Goal: Transaction & Acquisition: Obtain resource

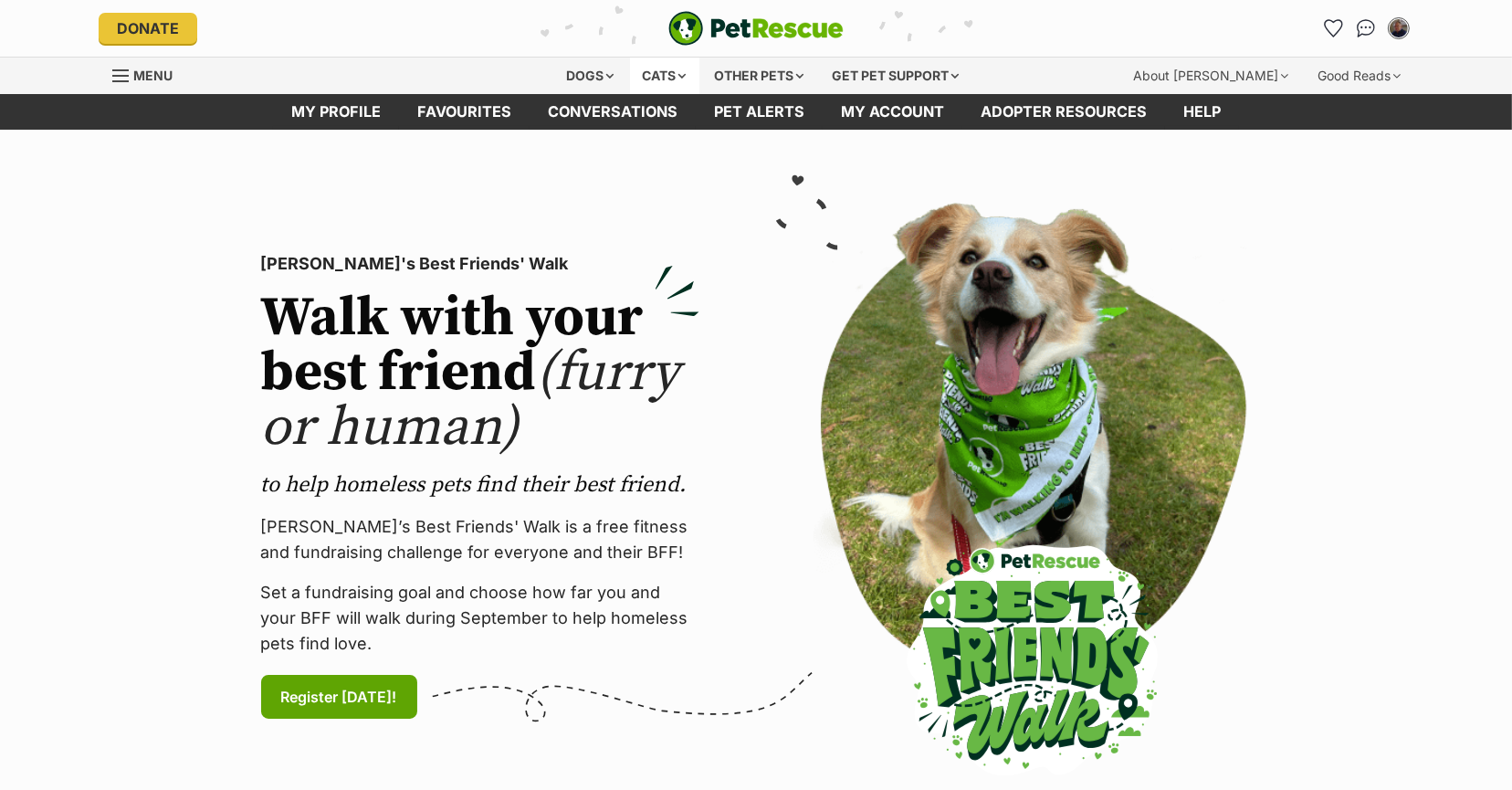
click at [634, 74] on div "Cats" at bounding box center [664, 76] width 69 height 36
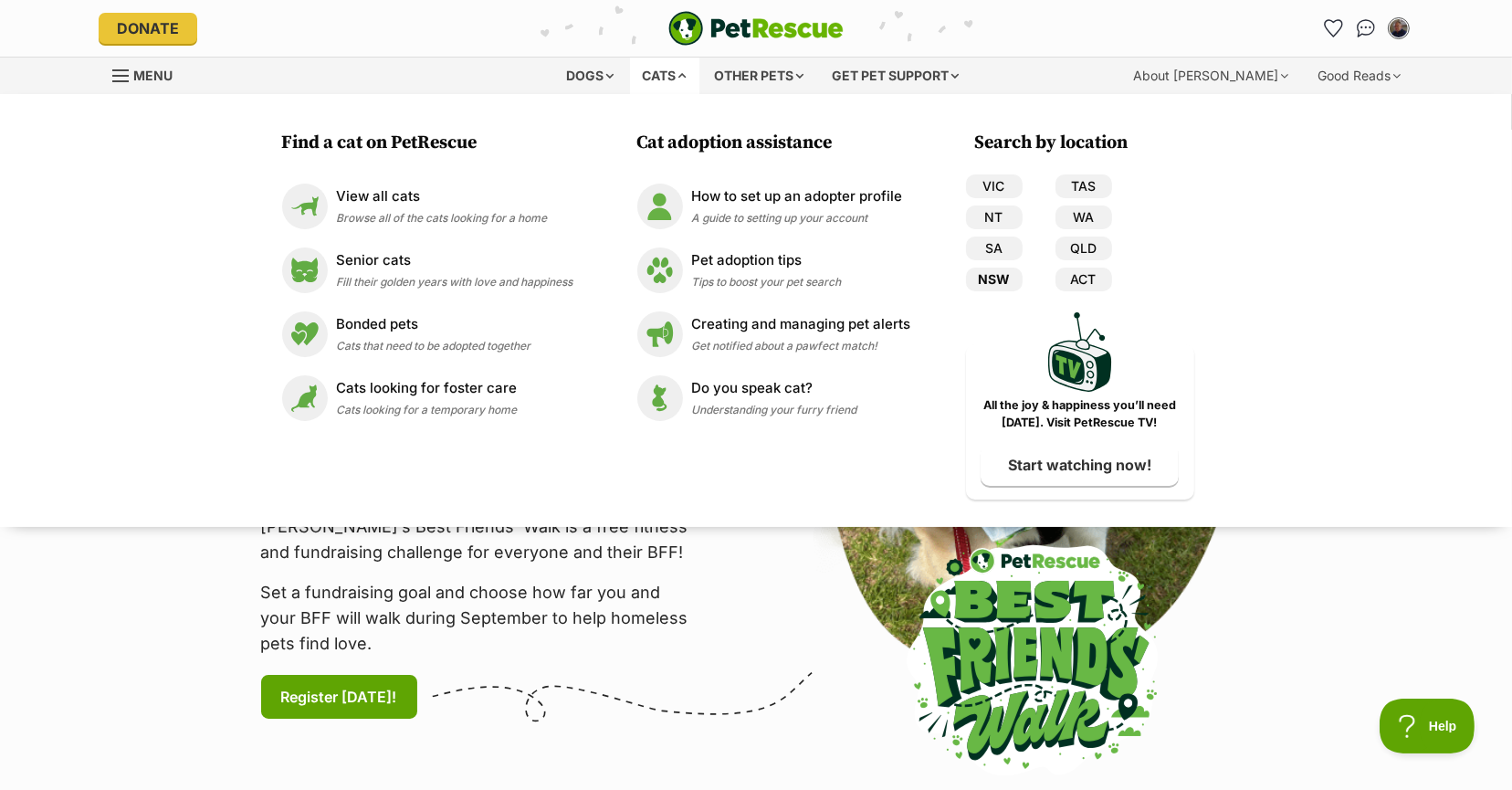
click at [997, 275] on link "NSW" at bounding box center [993, 279] width 57 height 23
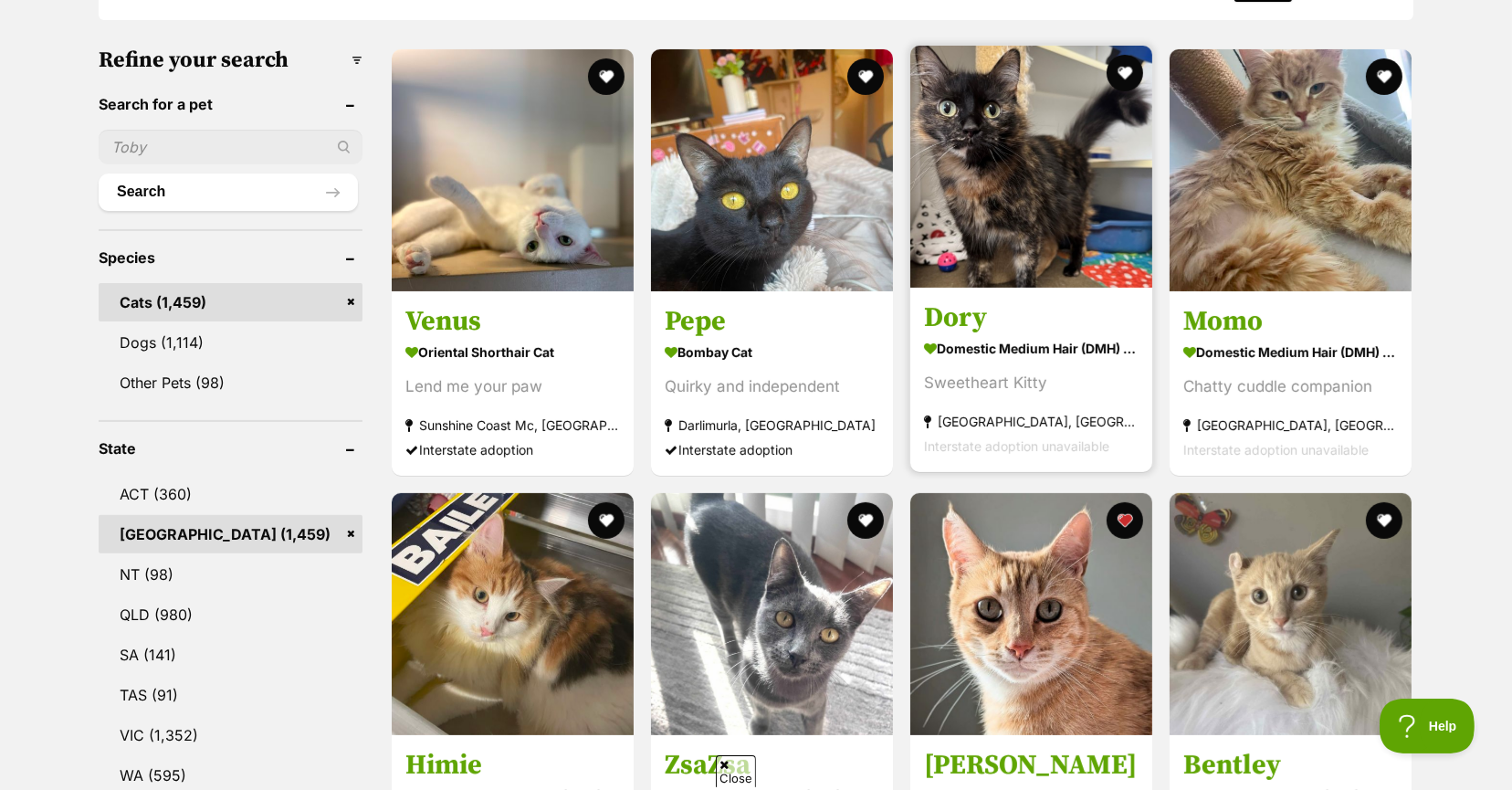
scroll to position [639, 0]
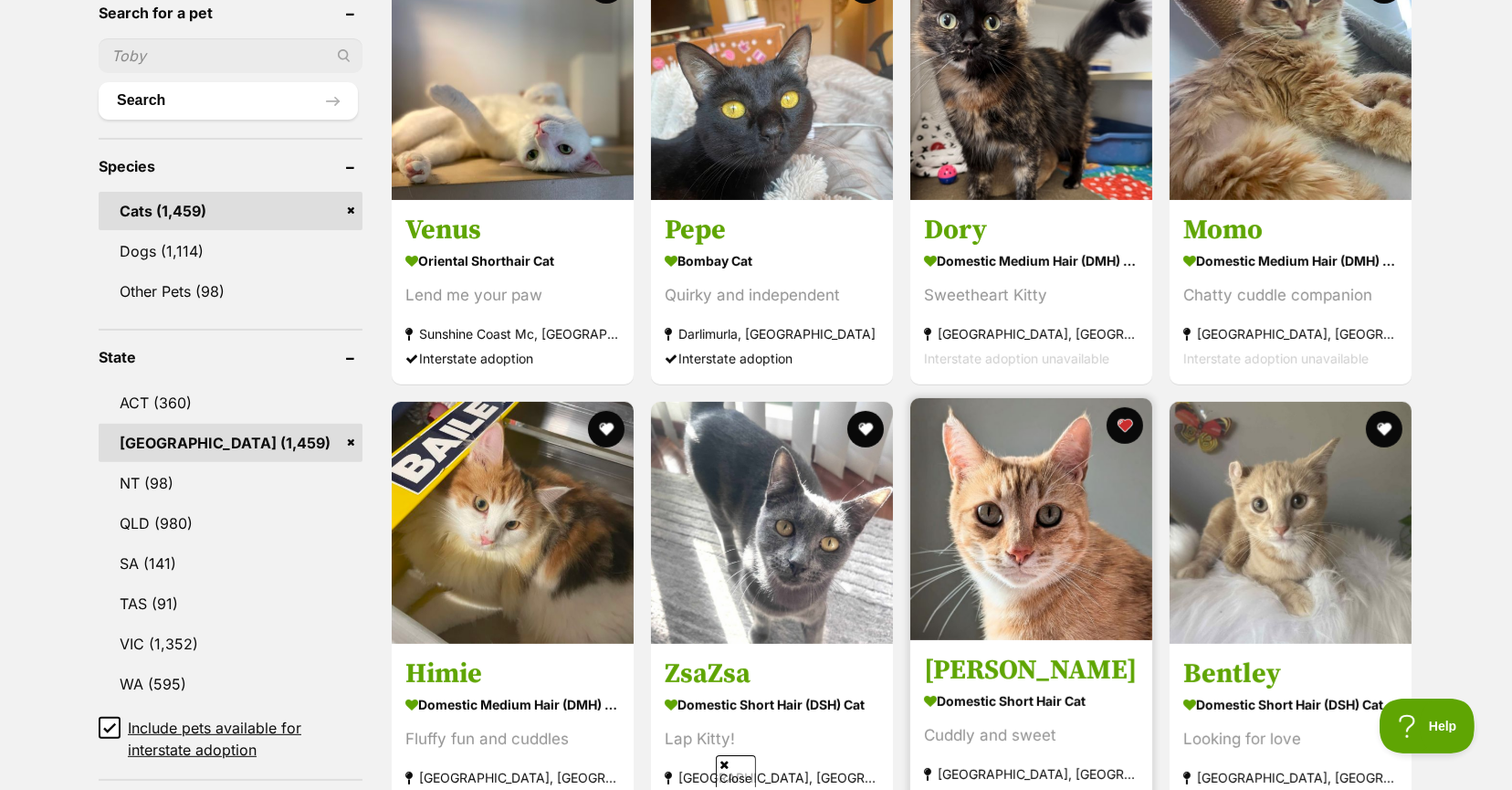
click at [1104, 519] on img at bounding box center [1031, 519] width 242 height 242
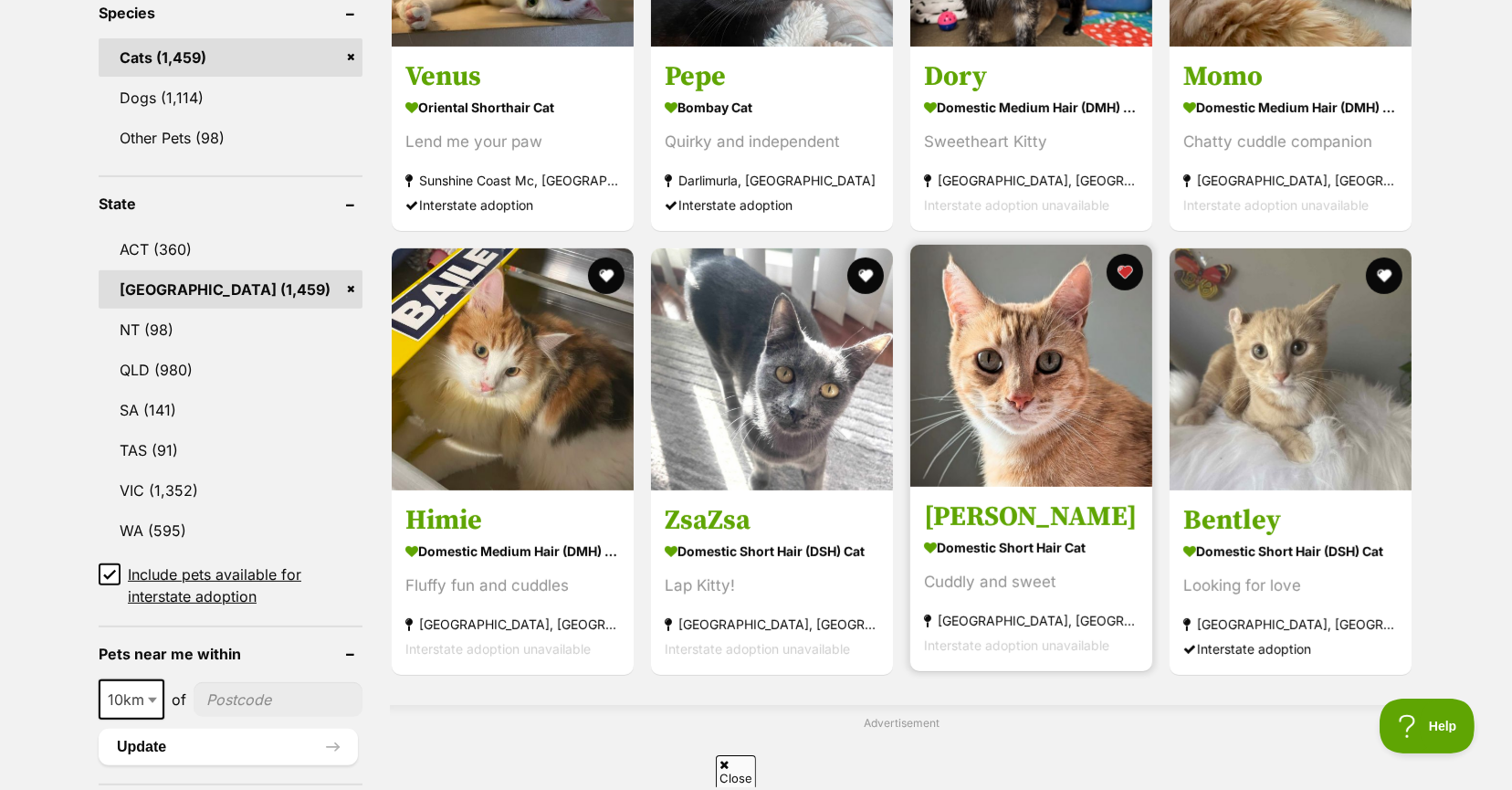
scroll to position [822, 0]
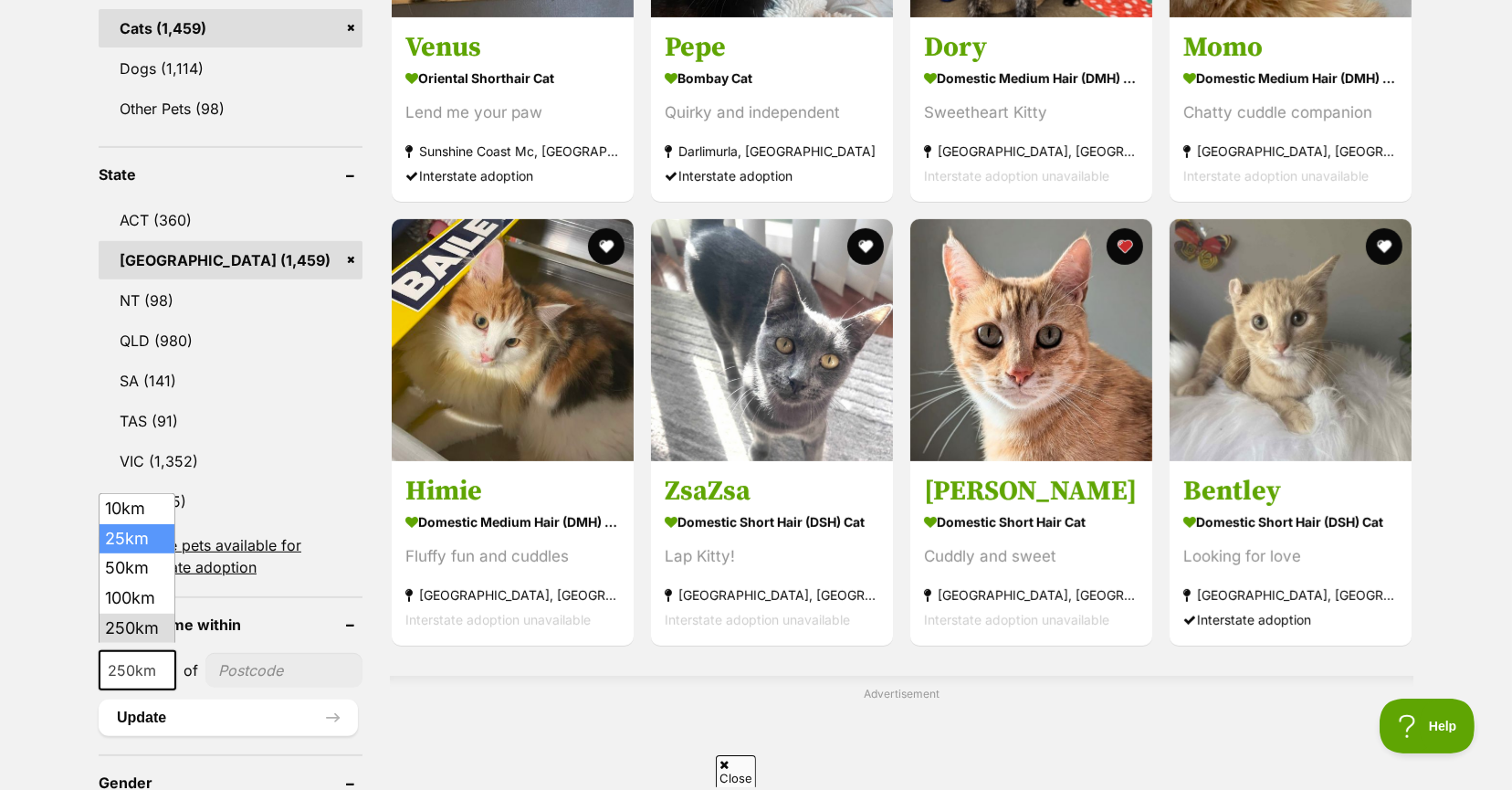
drag, startPoint x: 151, startPoint y: 660, endPoint x: 143, endPoint y: 548, distance: 112.3
select select "25"
click at [166, 713] on button "Update" at bounding box center [227, 717] width 259 height 36
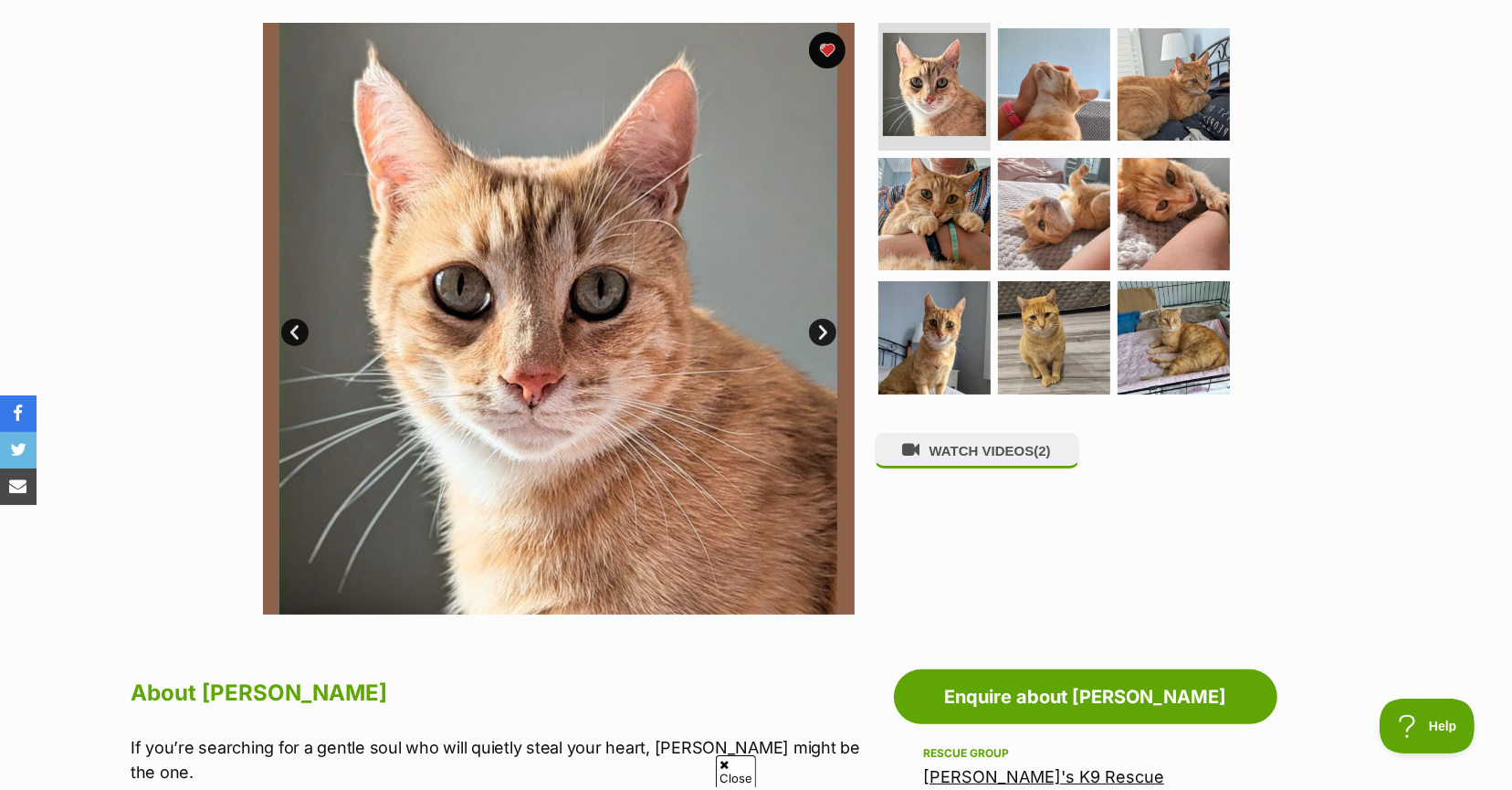
scroll to position [366, 0]
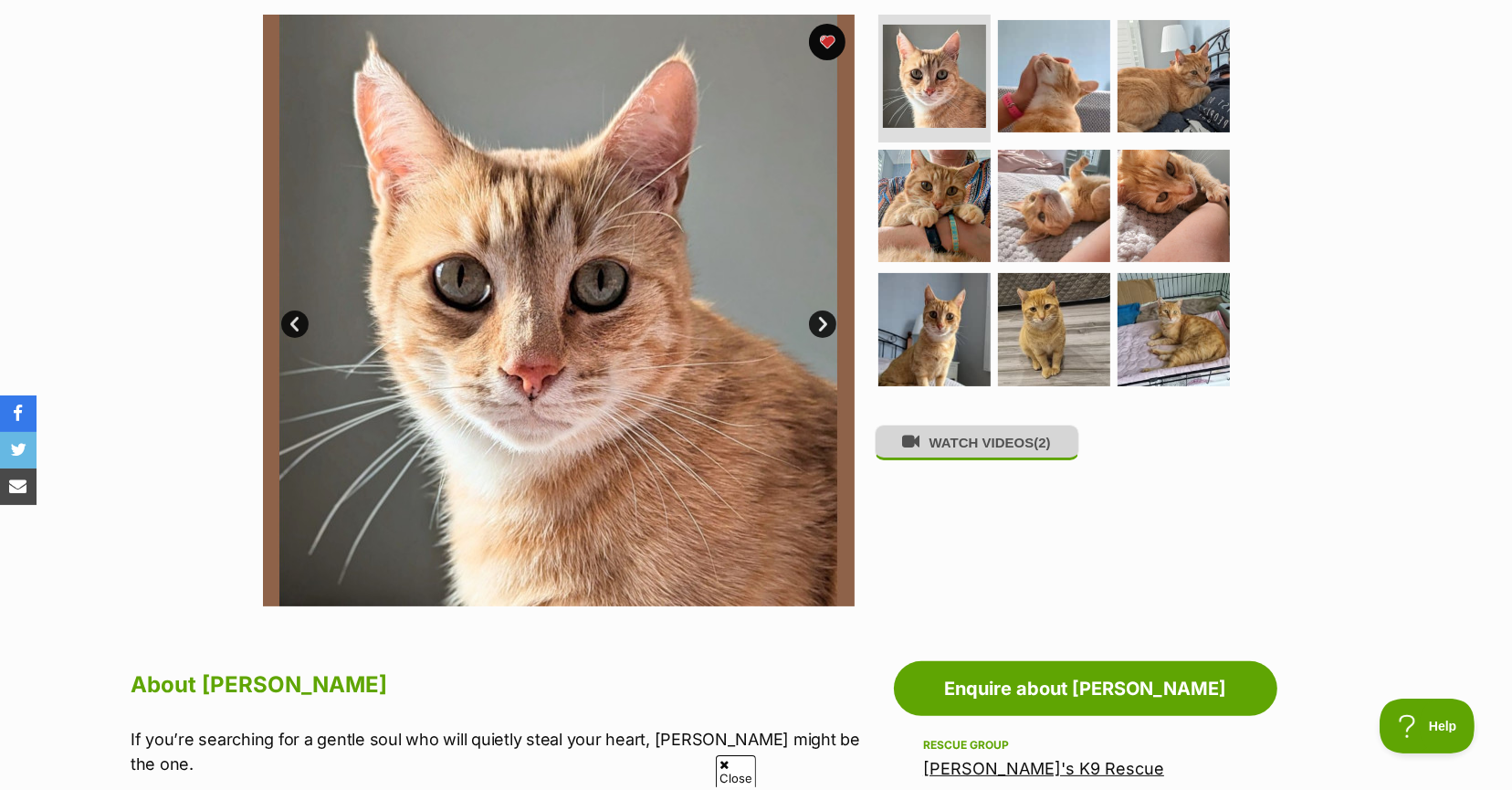
click at [978, 452] on button "WATCH VIDEOS (2)" at bounding box center [977, 442] width 205 height 36
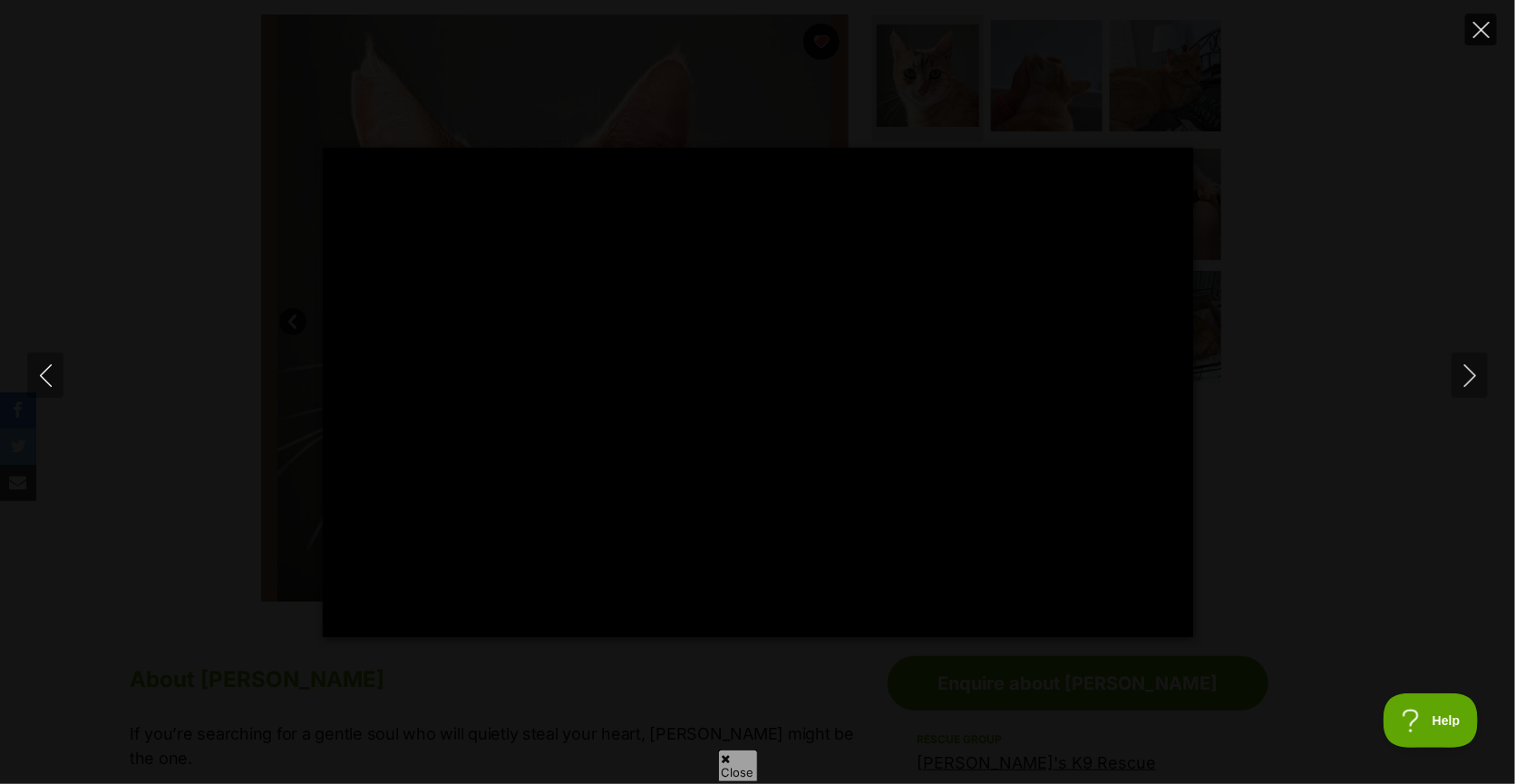
click at [1483, 25] on icon "Close" at bounding box center [1482, 30] width 17 height 17
type input "11.15"
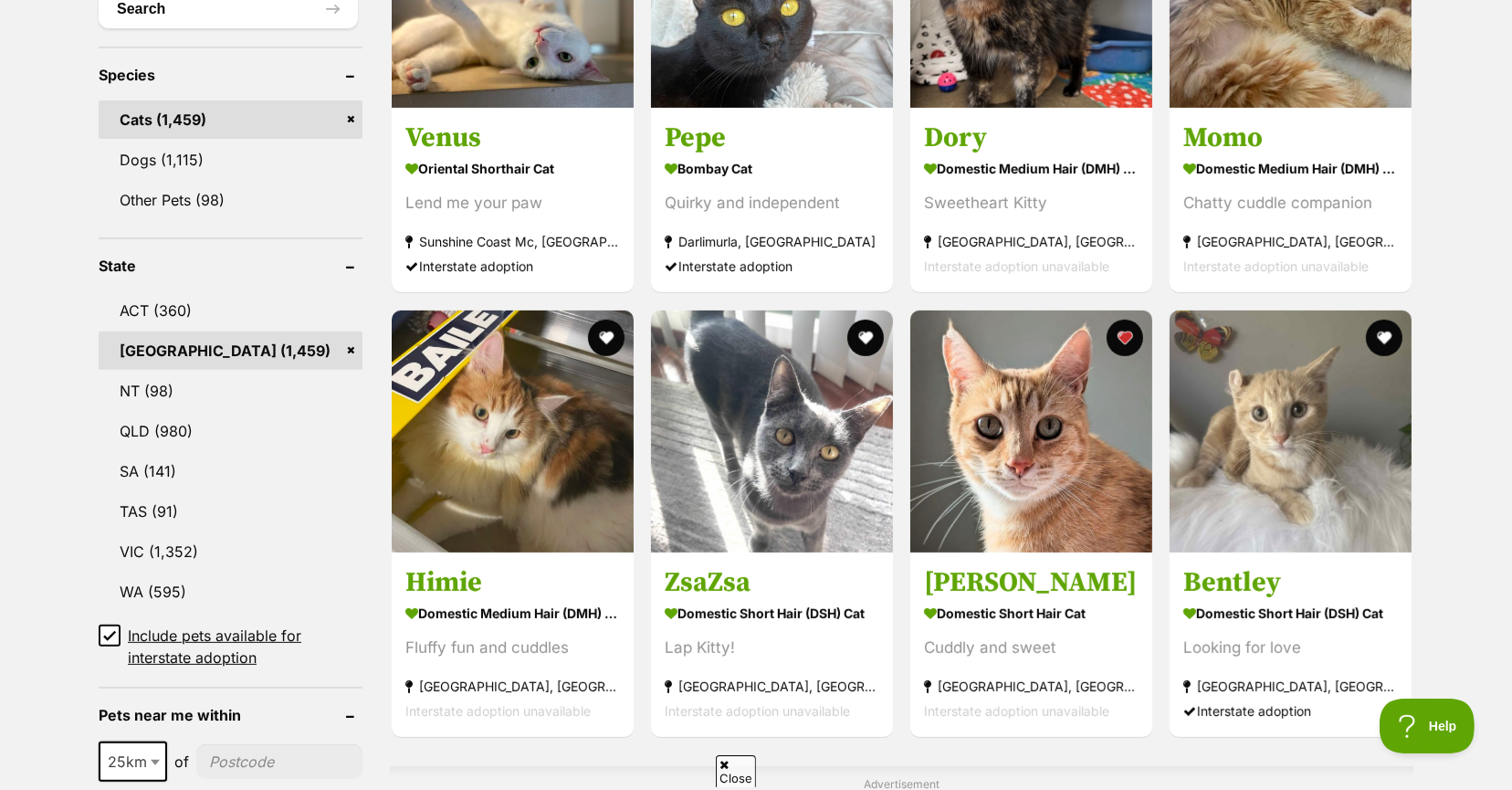
scroll to position [822, 0]
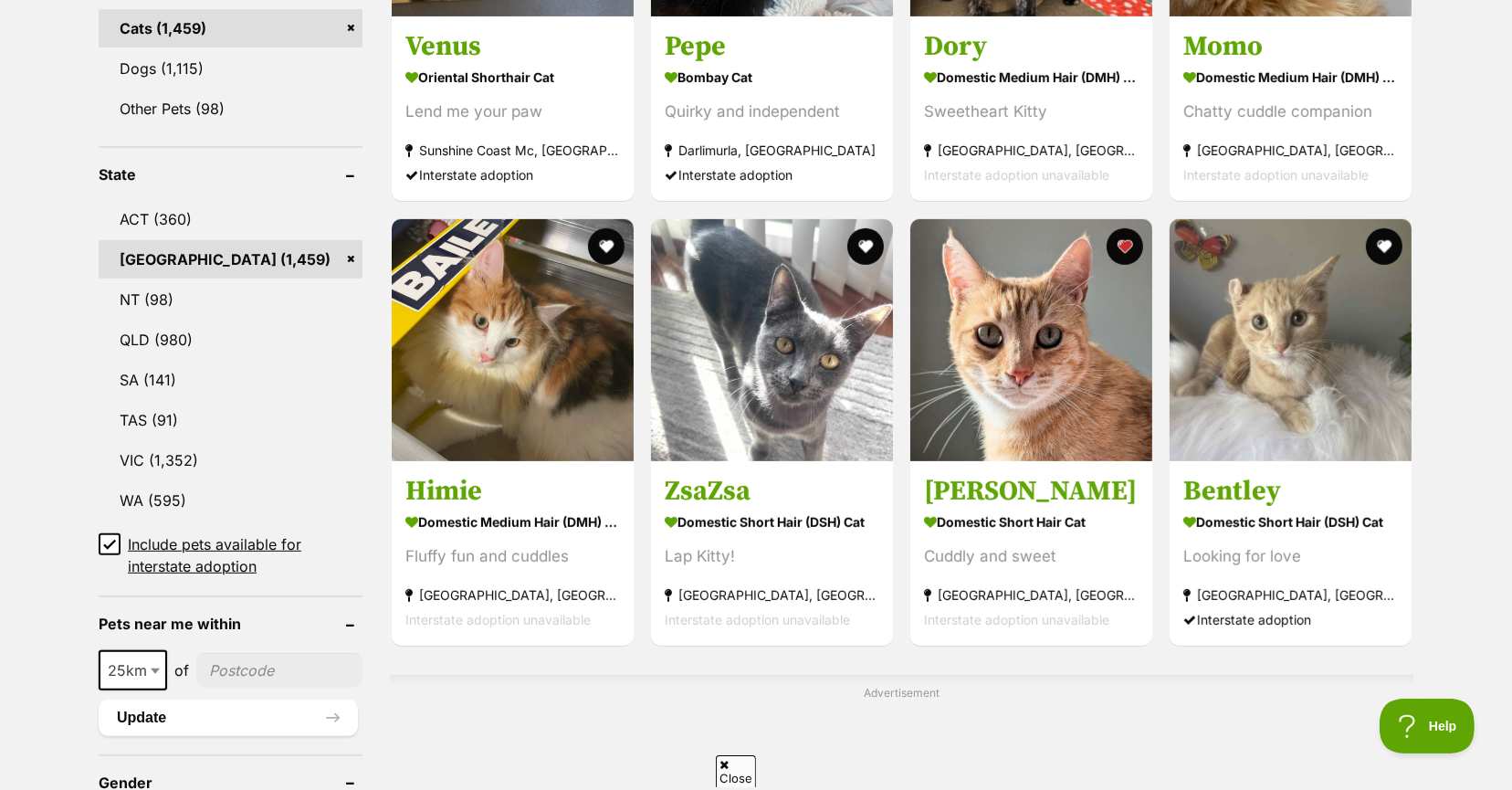
click at [106, 538] on icon at bounding box center [109, 544] width 13 height 13
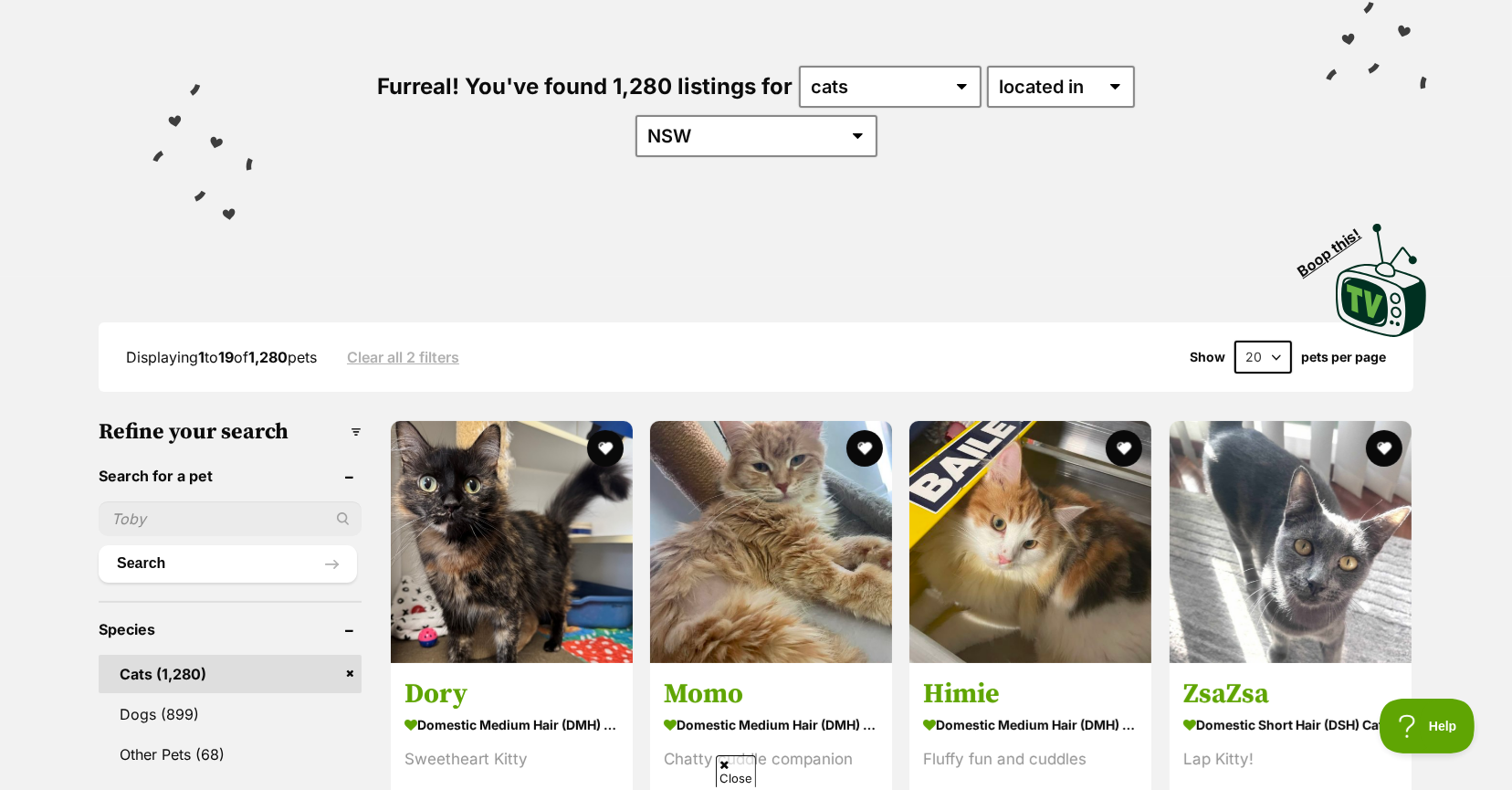
scroll to position [92, 0]
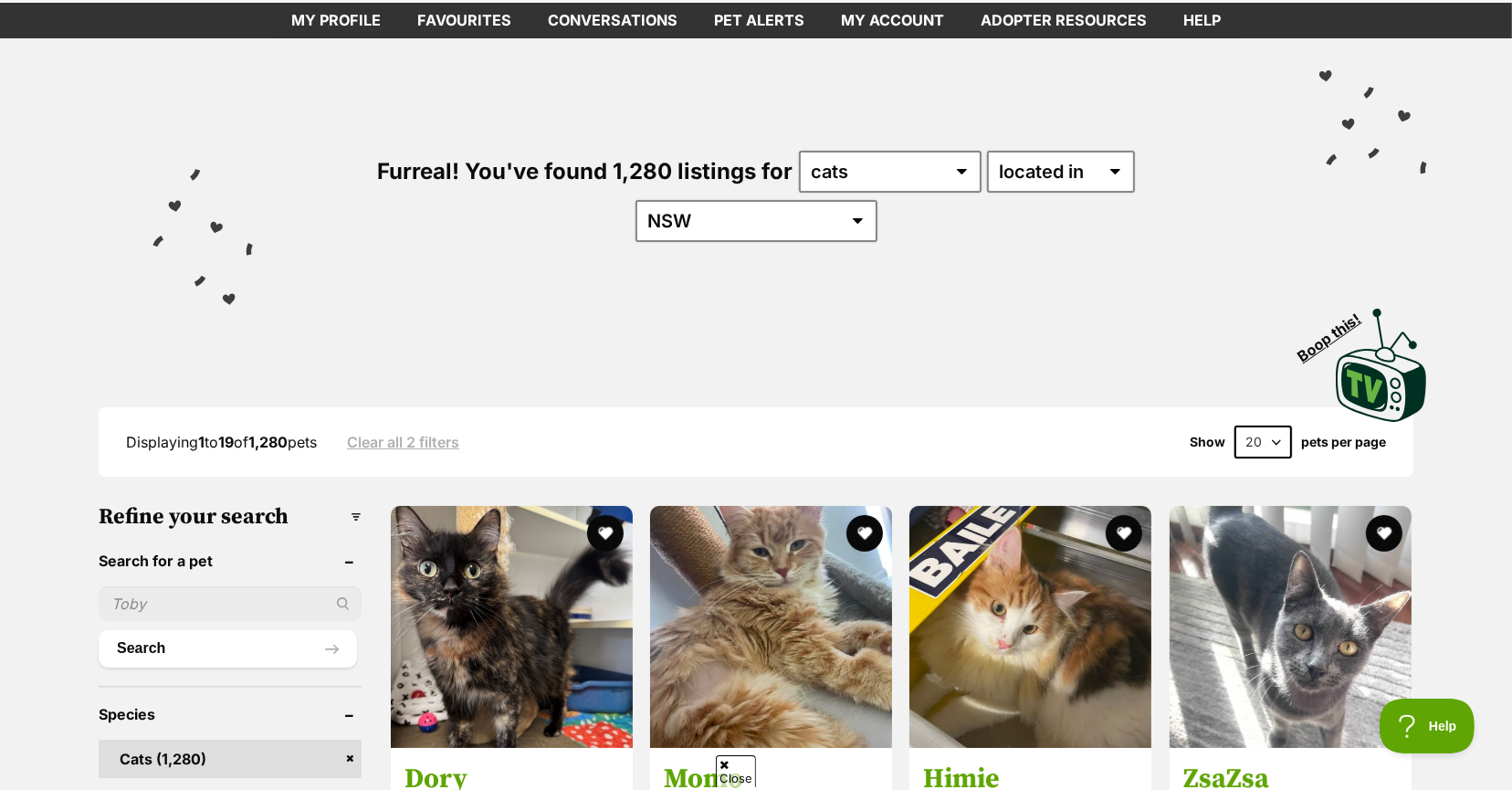
click at [1279, 425] on select "20 40 60" at bounding box center [1263, 441] width 58 height 33
select select "60"
click at [1234, 425] on select "20 40 60" at bounding box center [1263, 441] width 58 height 33
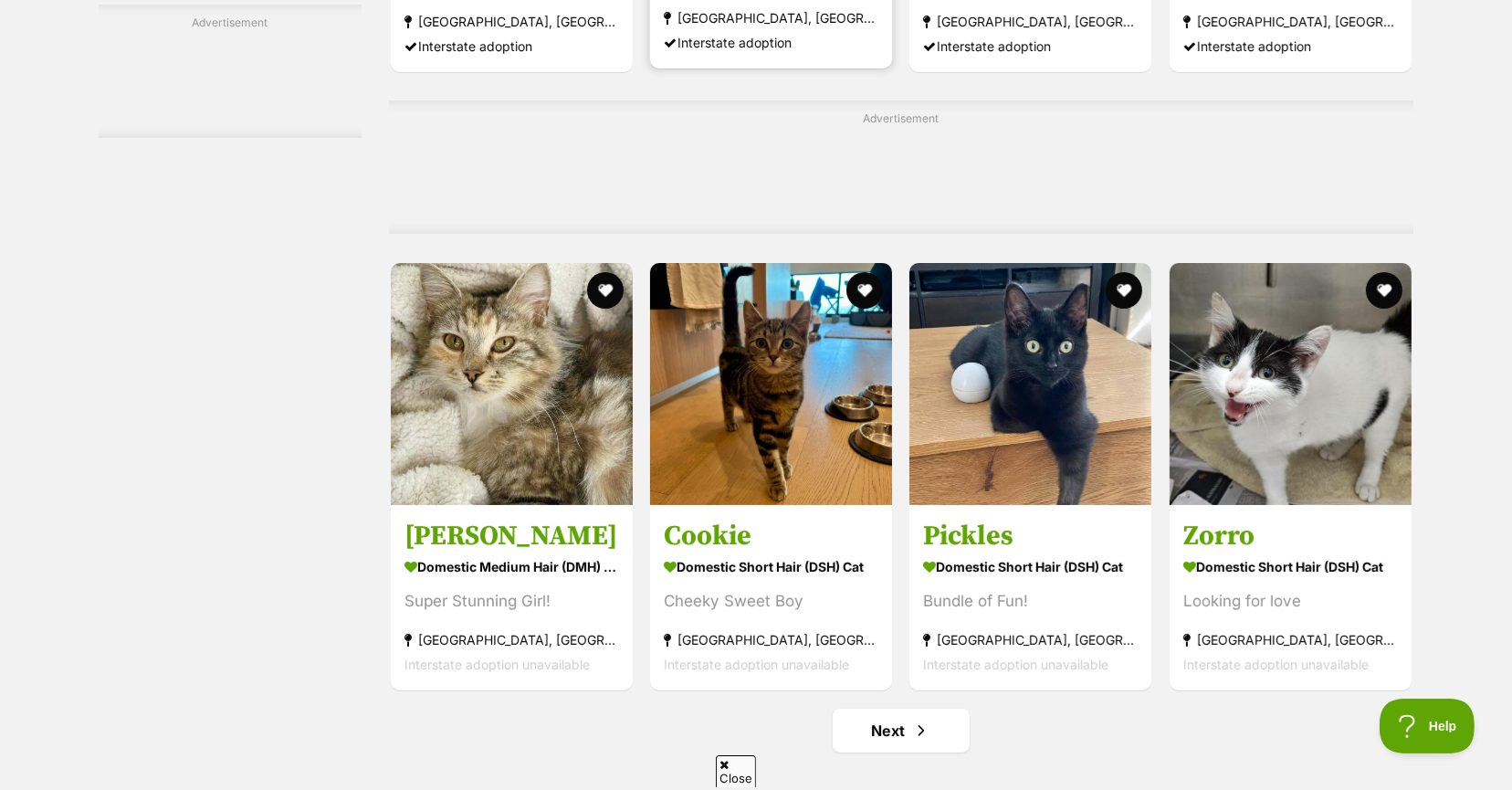
scroll to position [8310, 0]
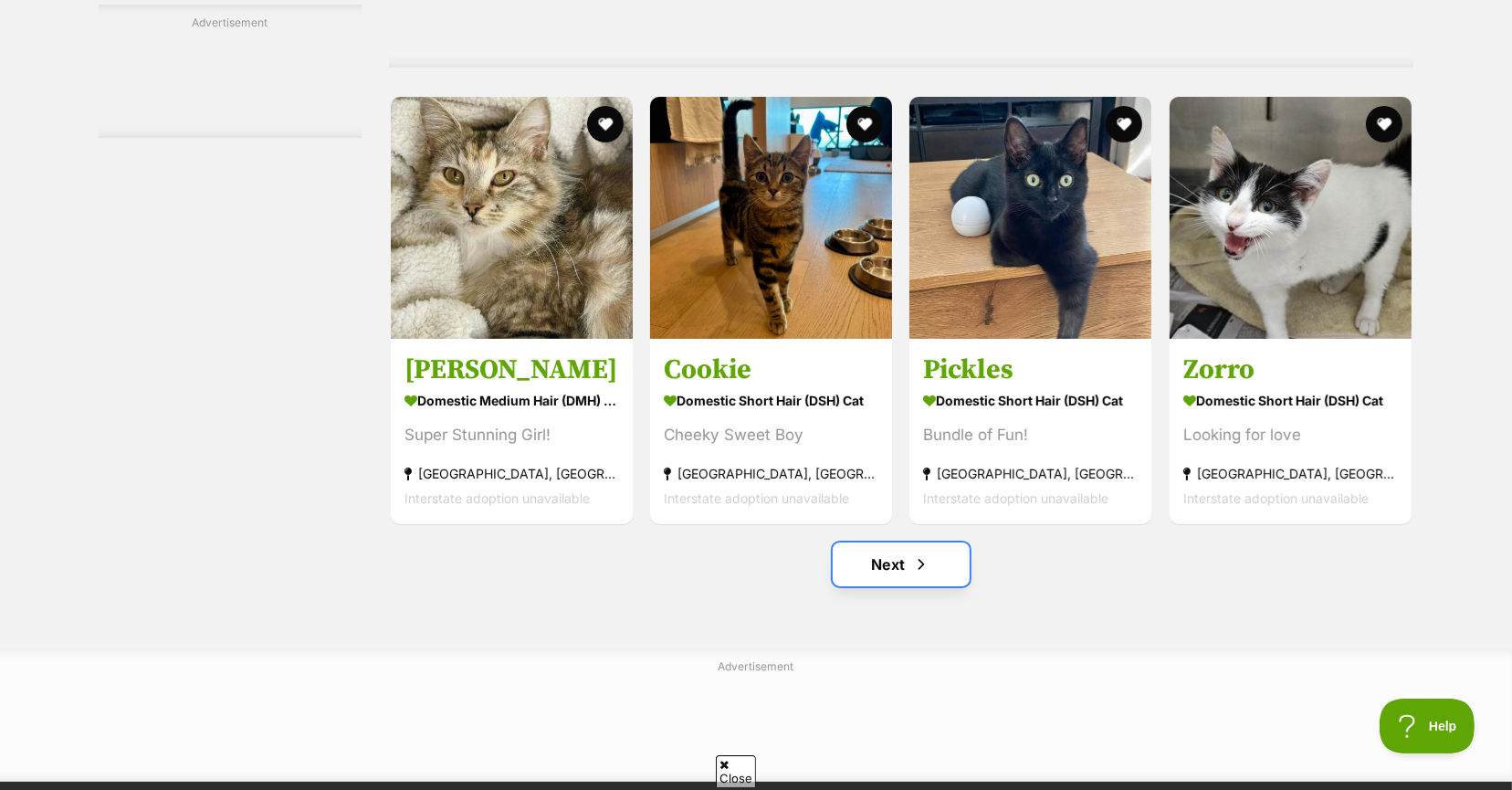
click at [897, 551] on link "Next" at bounding box center [901, 564] width 137 height 44
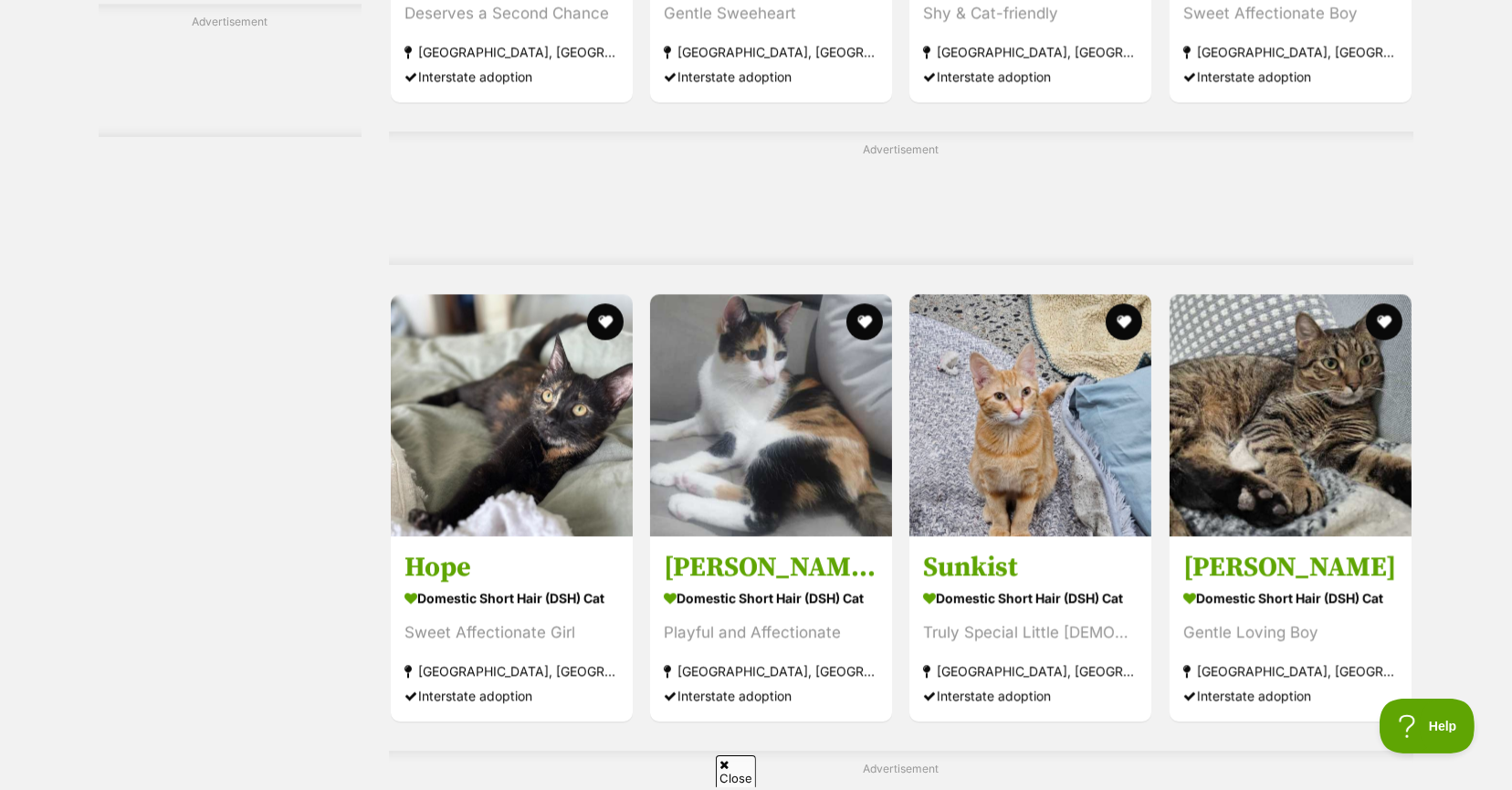
scroll to position [4840, 0]
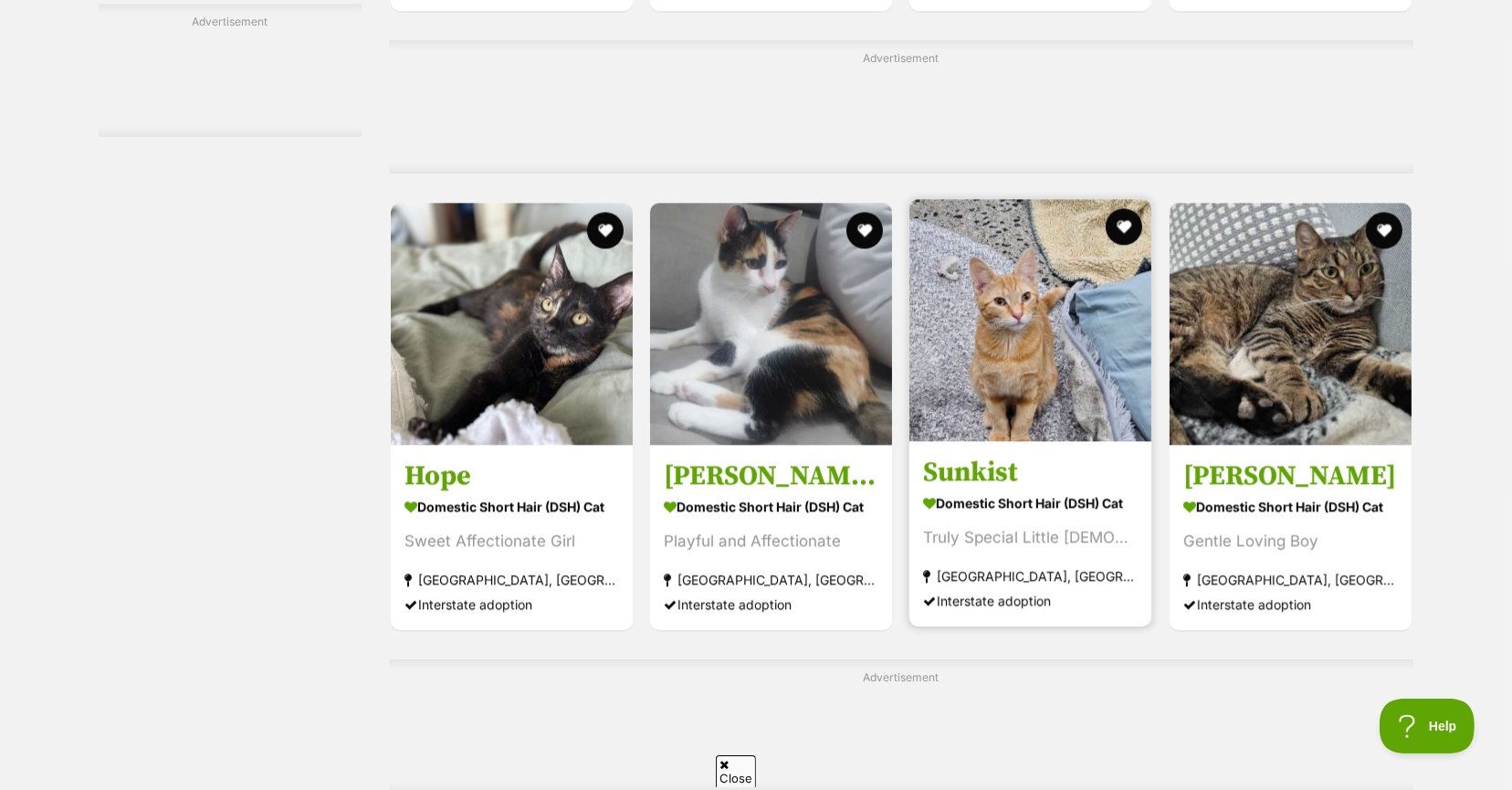
click at [1054, 364] on img at bounding box center [1030, 320] width 242 height 242
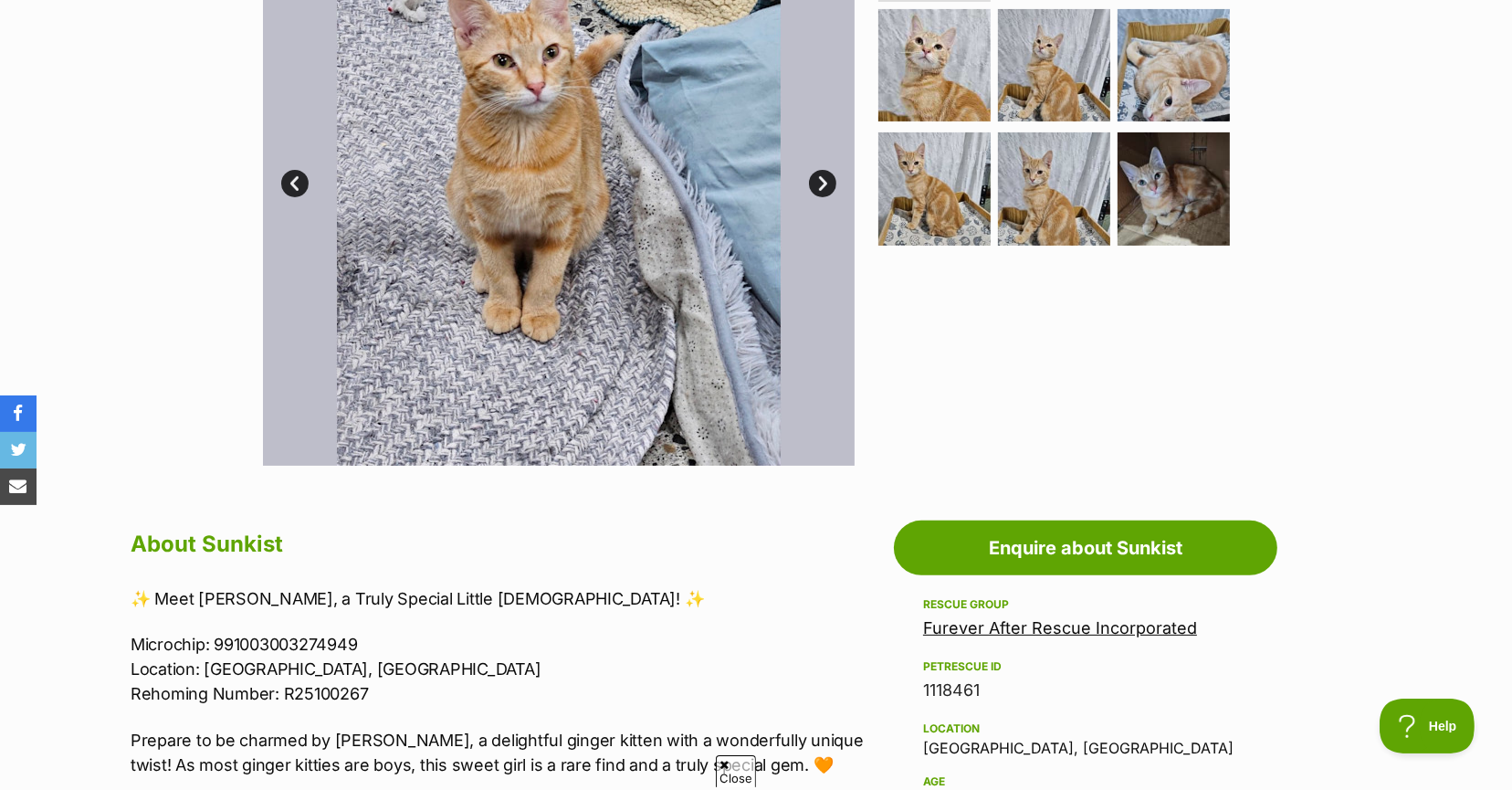
scroll to position [366, 0]
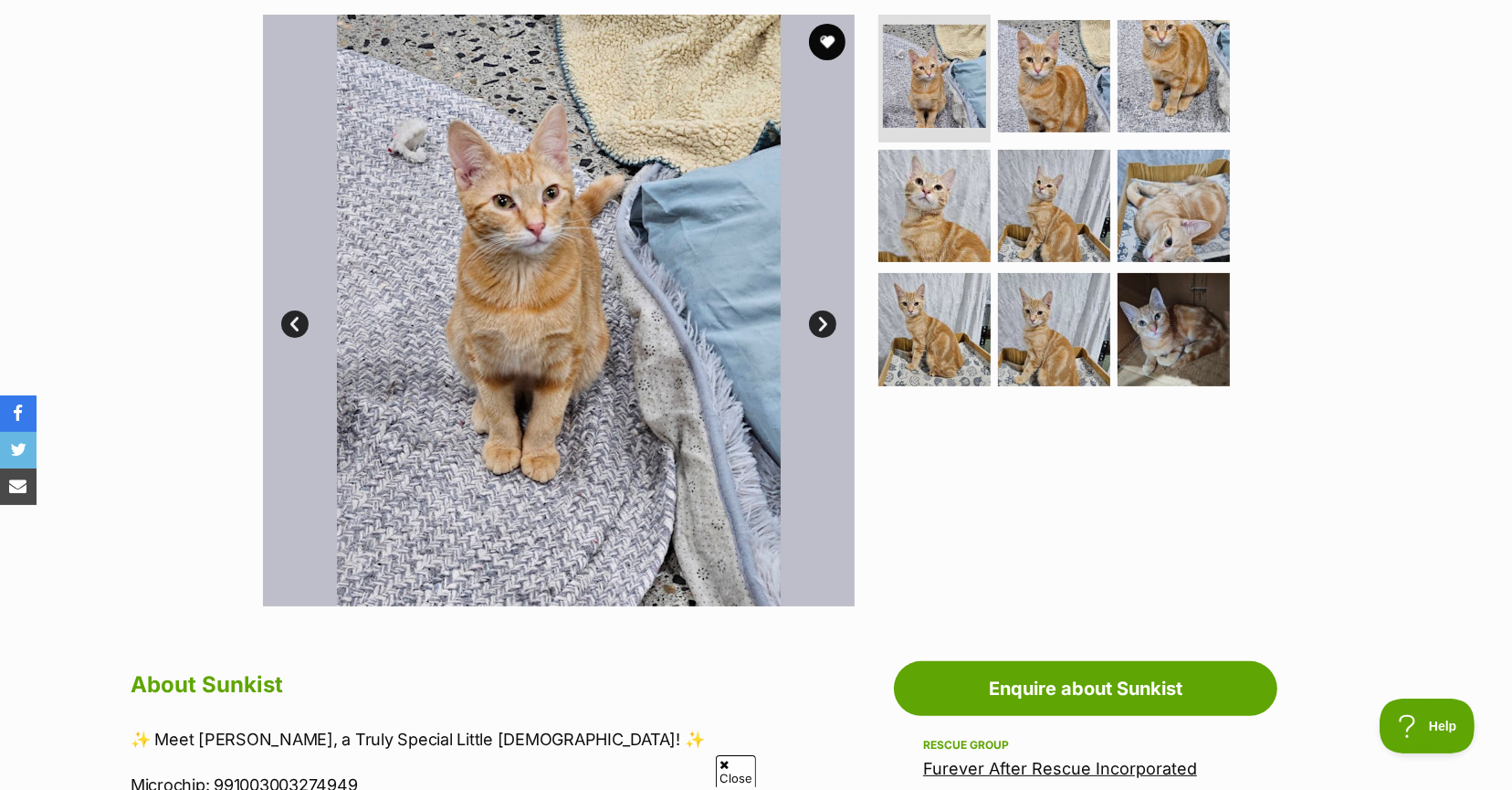
click at [560, 353] on img at bounding box center [558, 310] width 592 height 592
click at [806, 319] on img at bounding box center [558, 310] width 592 height 592
click at [818, 321] on link "Next" at bounding box center [821, 323] width 27 height 27
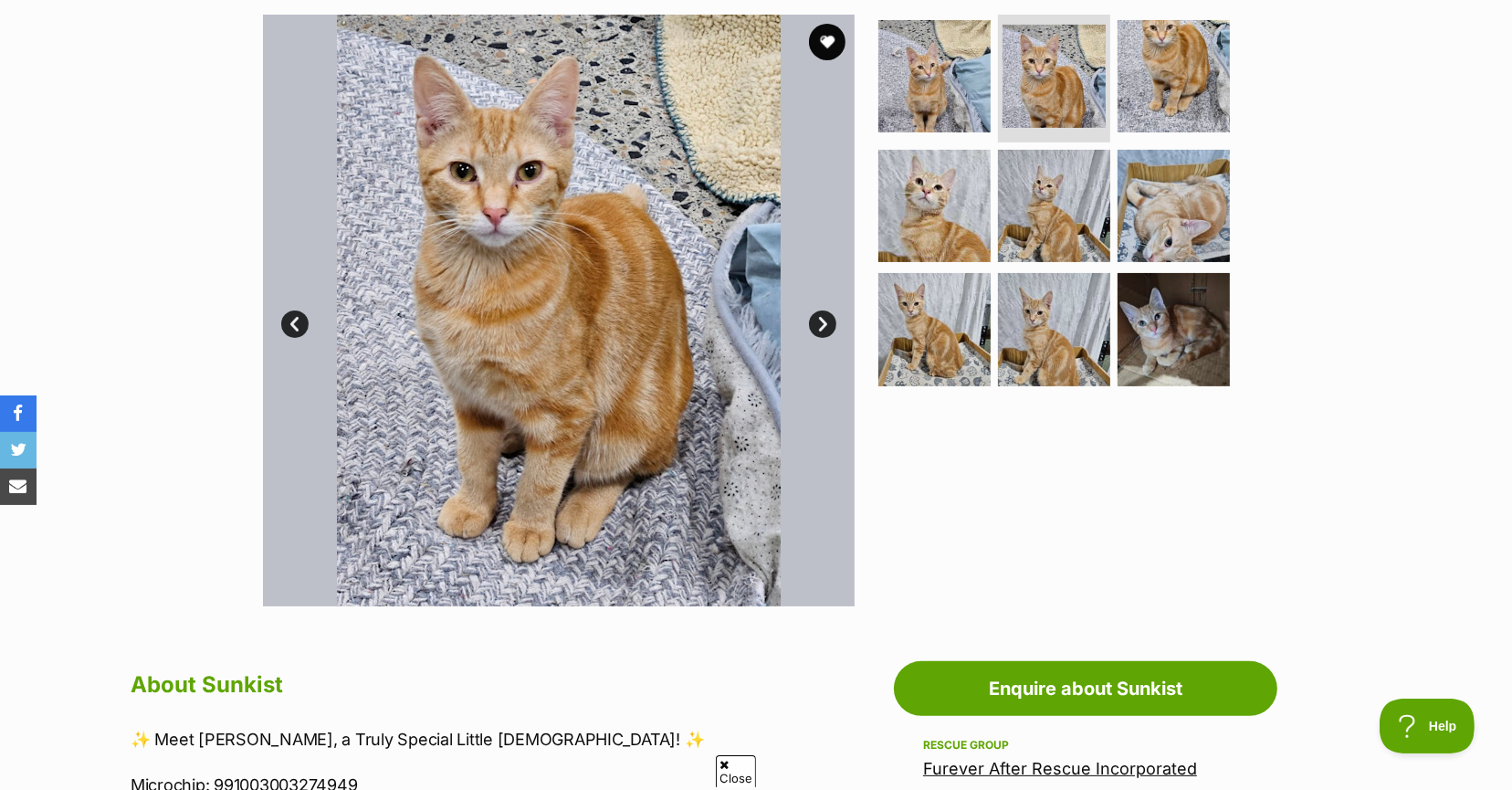
click at [818, 321] on link "Next" at bounding box center [821, 323] width 27 height 27
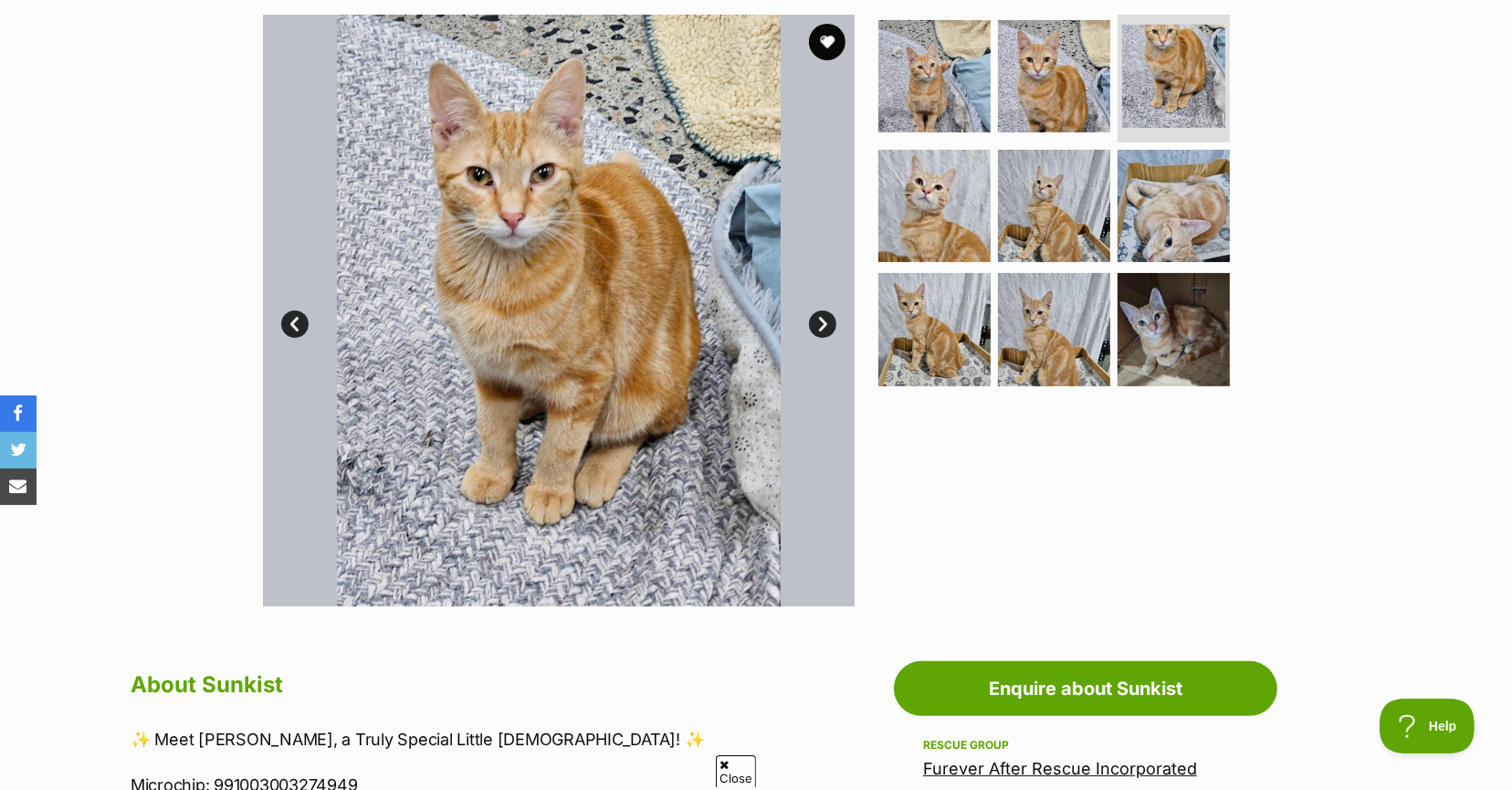
click at [818, 322] on link "Next" at bounding box center [821, 323] width 27 height 27
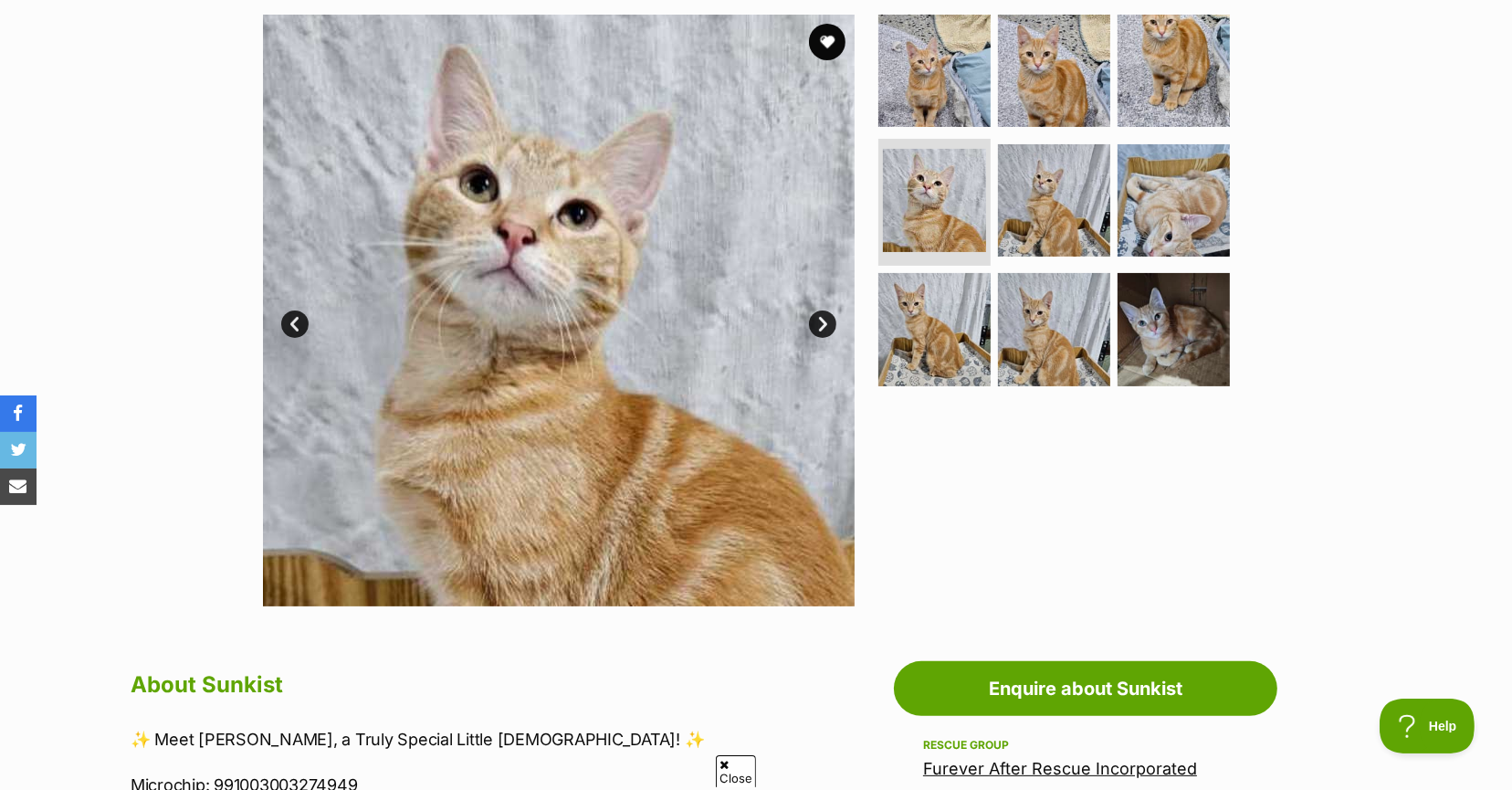
click at [838, 330] on img at bounding box center [558, 310] width 592 height 592
click at [819, 323] on link "Next" at bounding box center [821, 323] width 27 height 27
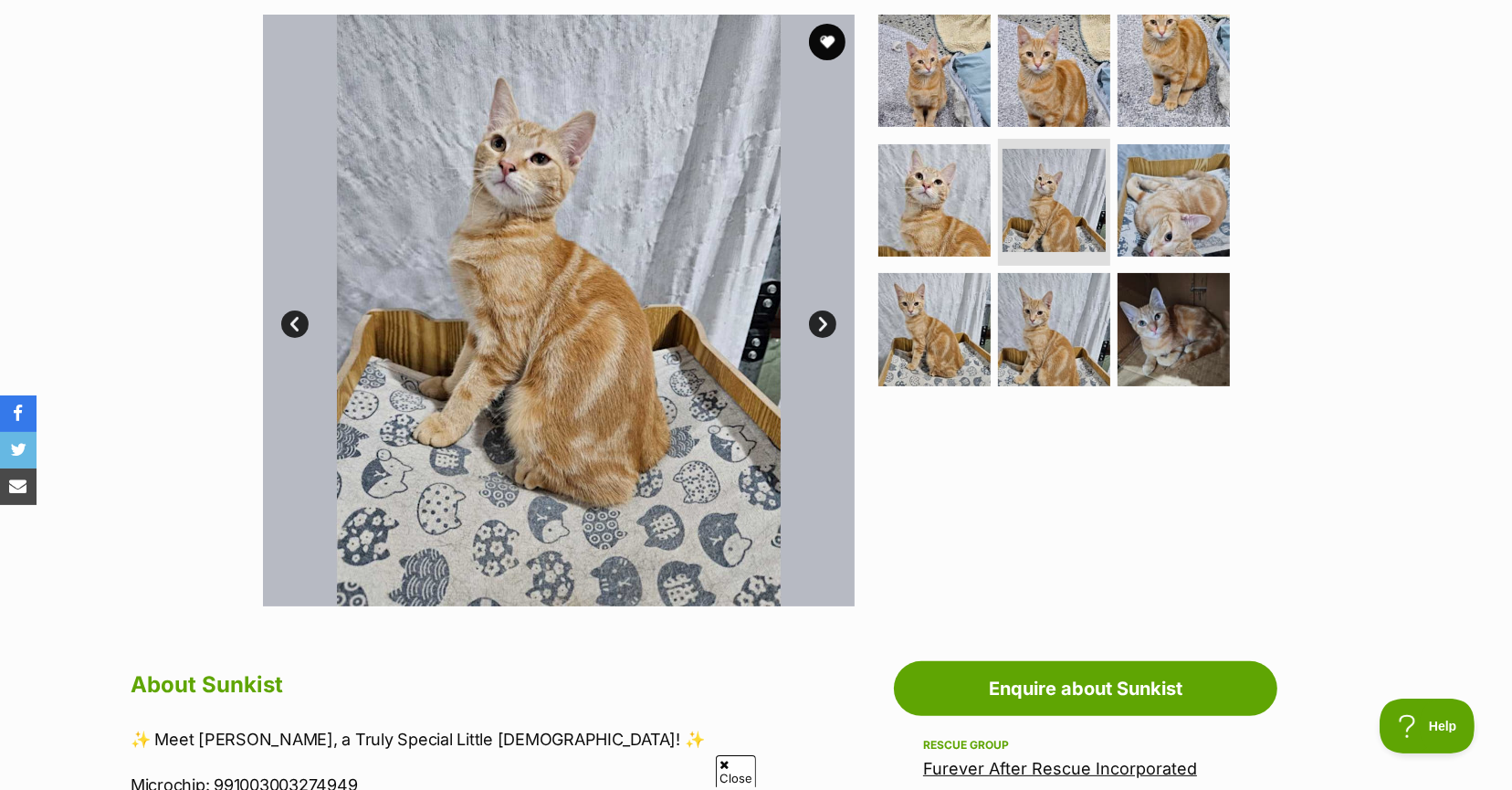
click at [819, 323] on link "Next" at bounding box center [821, 323] width 27 height 27
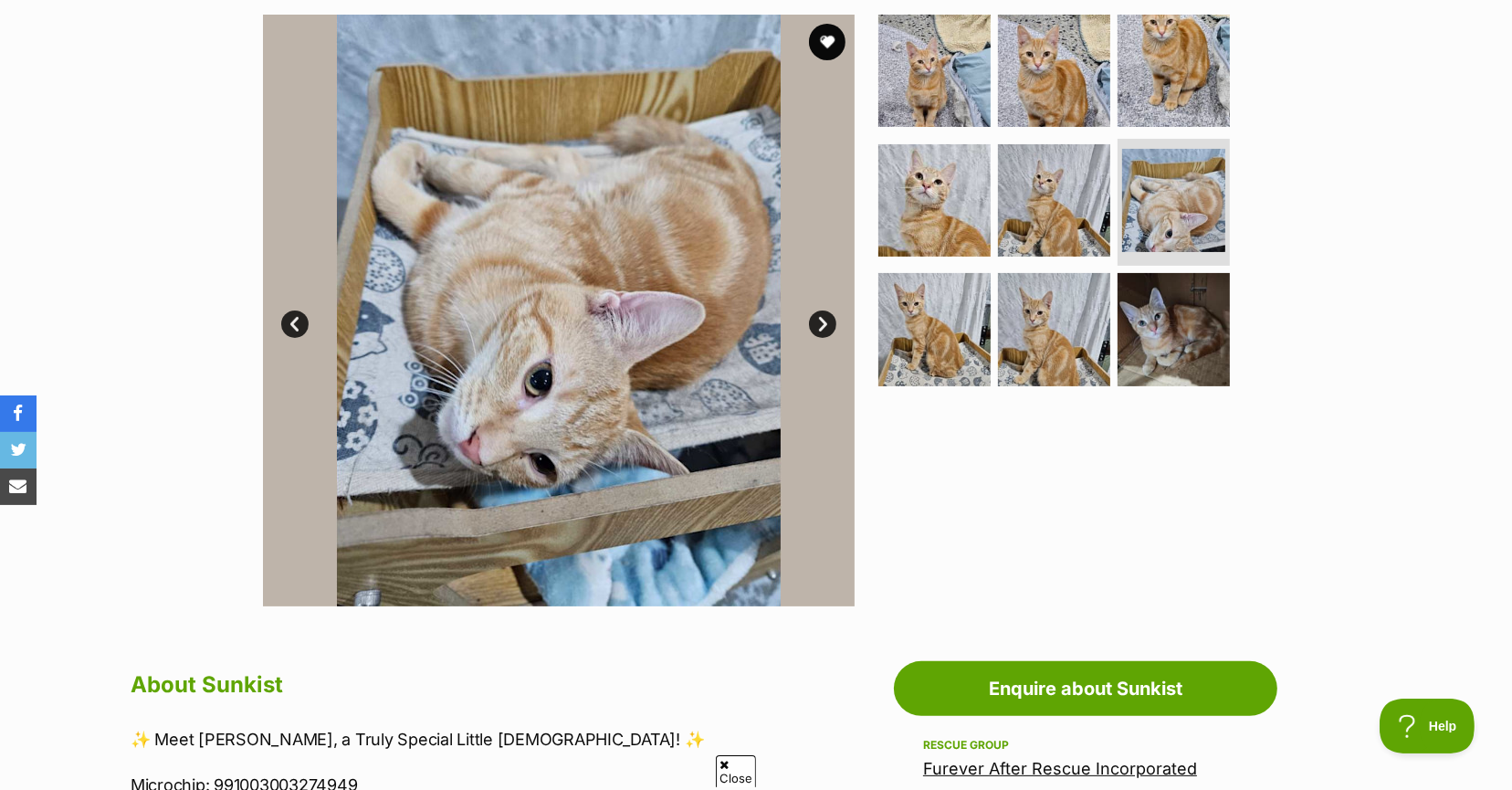
click at [819, 323] on link "Next" at bounding box center [821, 323] width 27 height 27
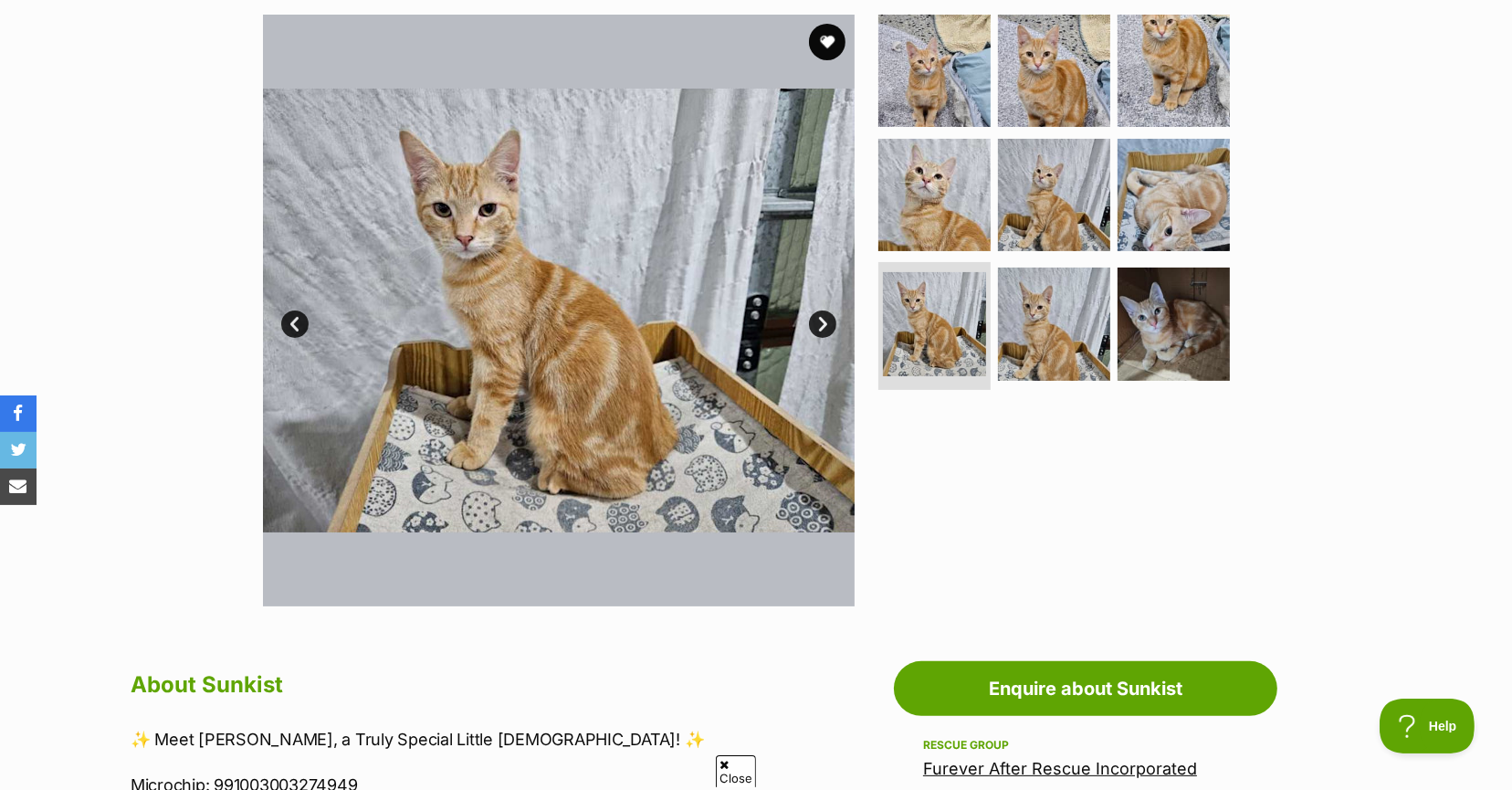
click at [819, 323] on link "Next" at bounding box center [821, 323] width 27 height 27
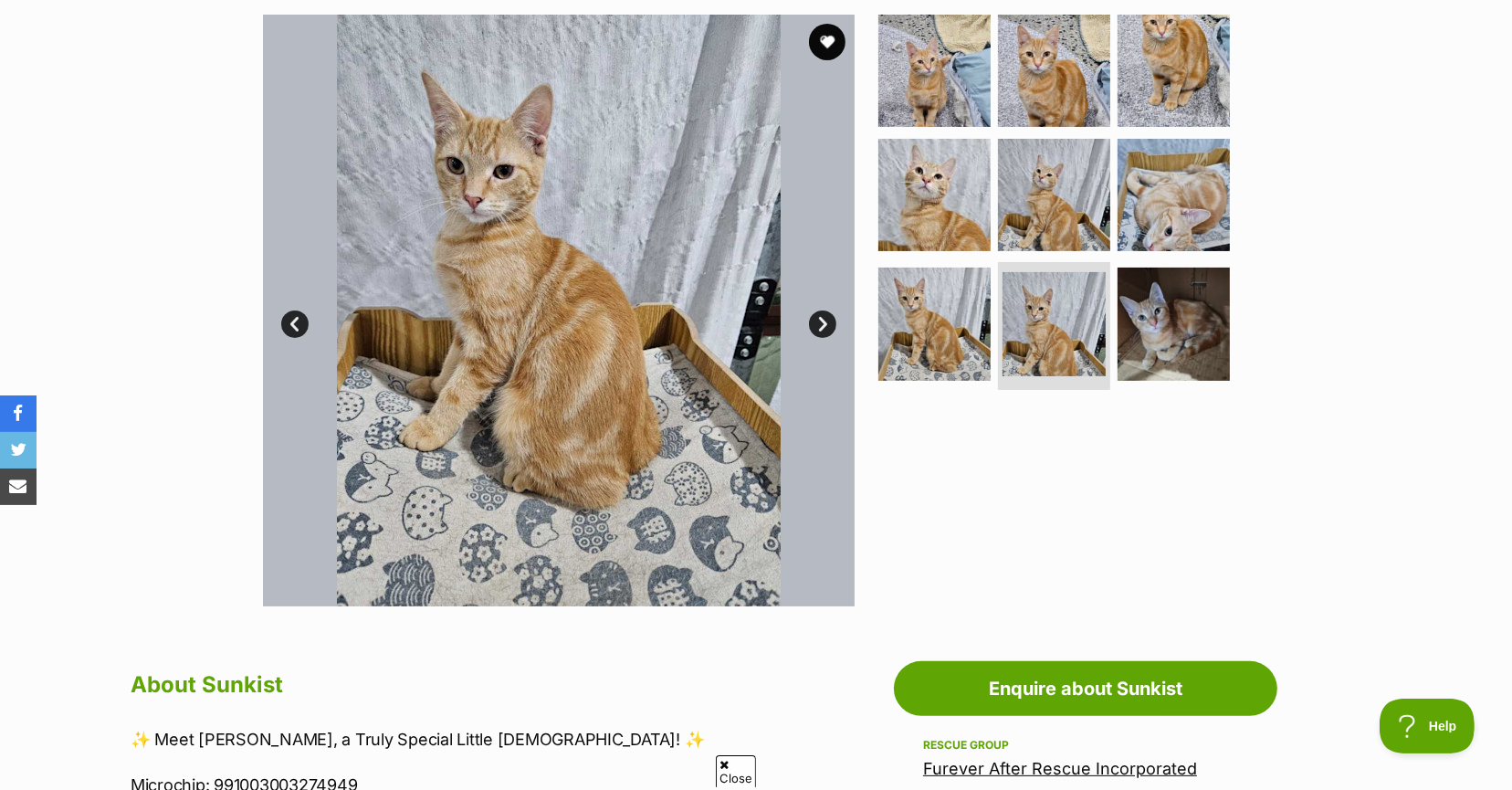
click at [819, 323] on link "Next" at bounding box center [821, 323] width 27 height 27
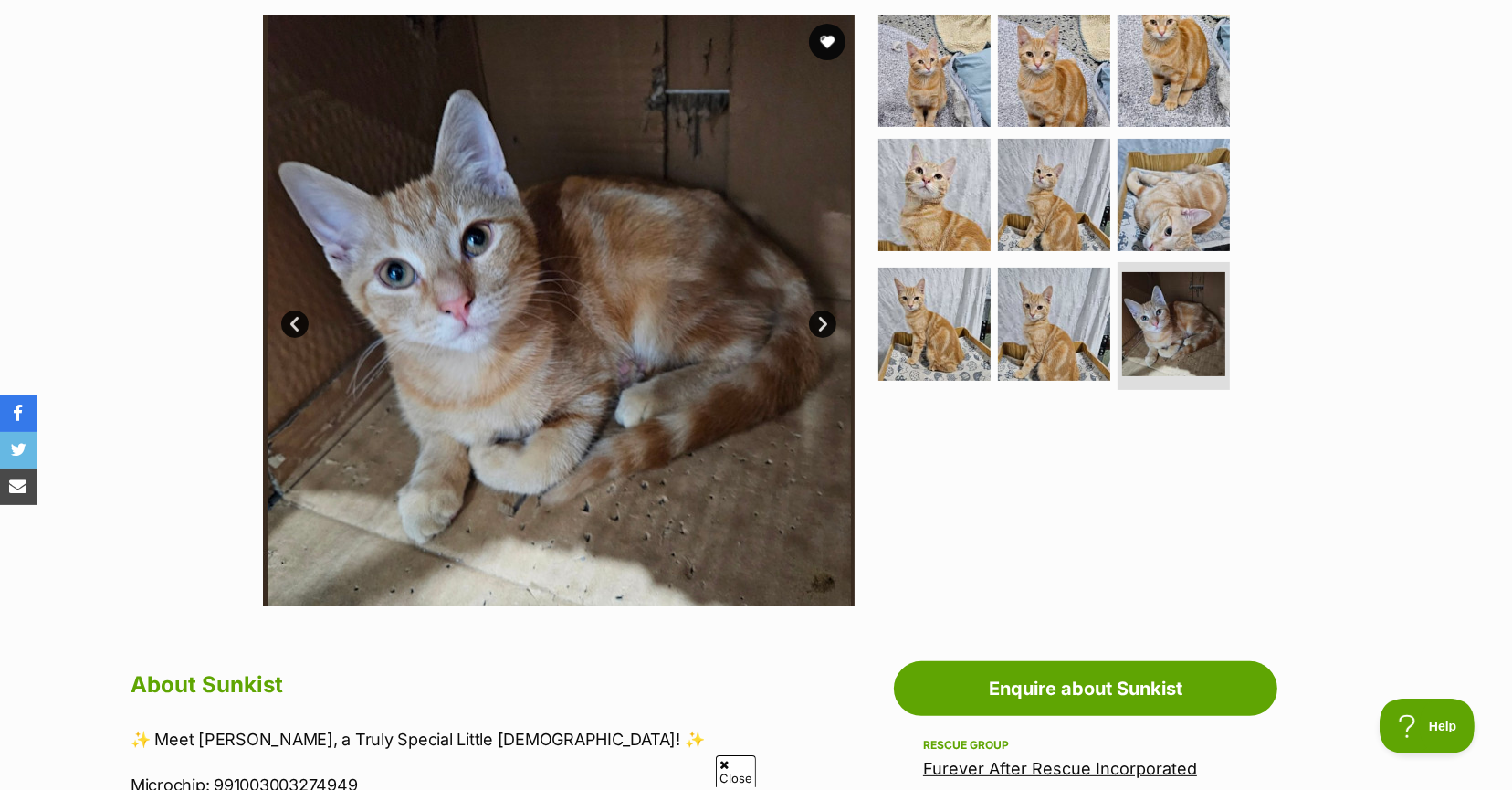
click at [819, 324] on link "Next" at bounding box center [821, 323] width 27 height 27
